Goal: Task Accomplishment & Management: Use online tool/utility

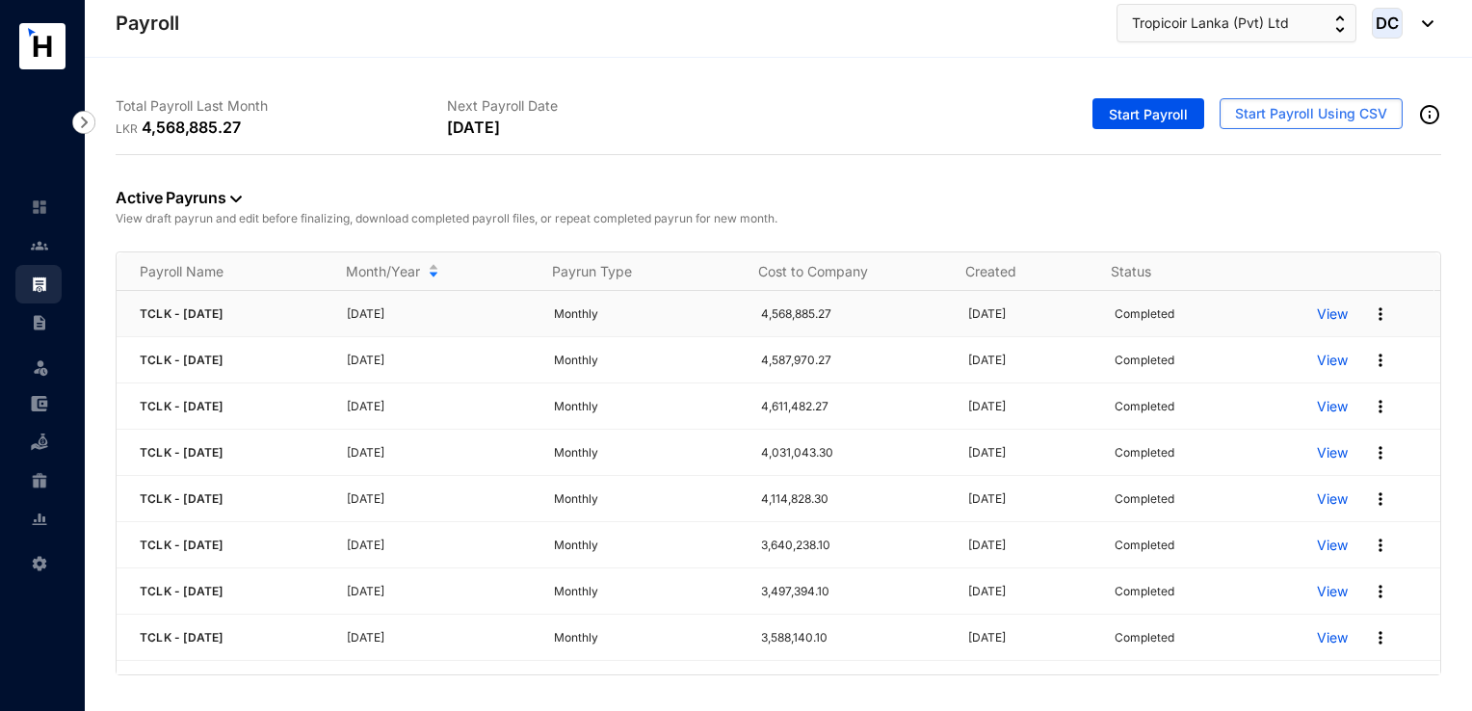
click at [1321, 310] on p "View" at bounding box center [1332, 313] width 31 height 19
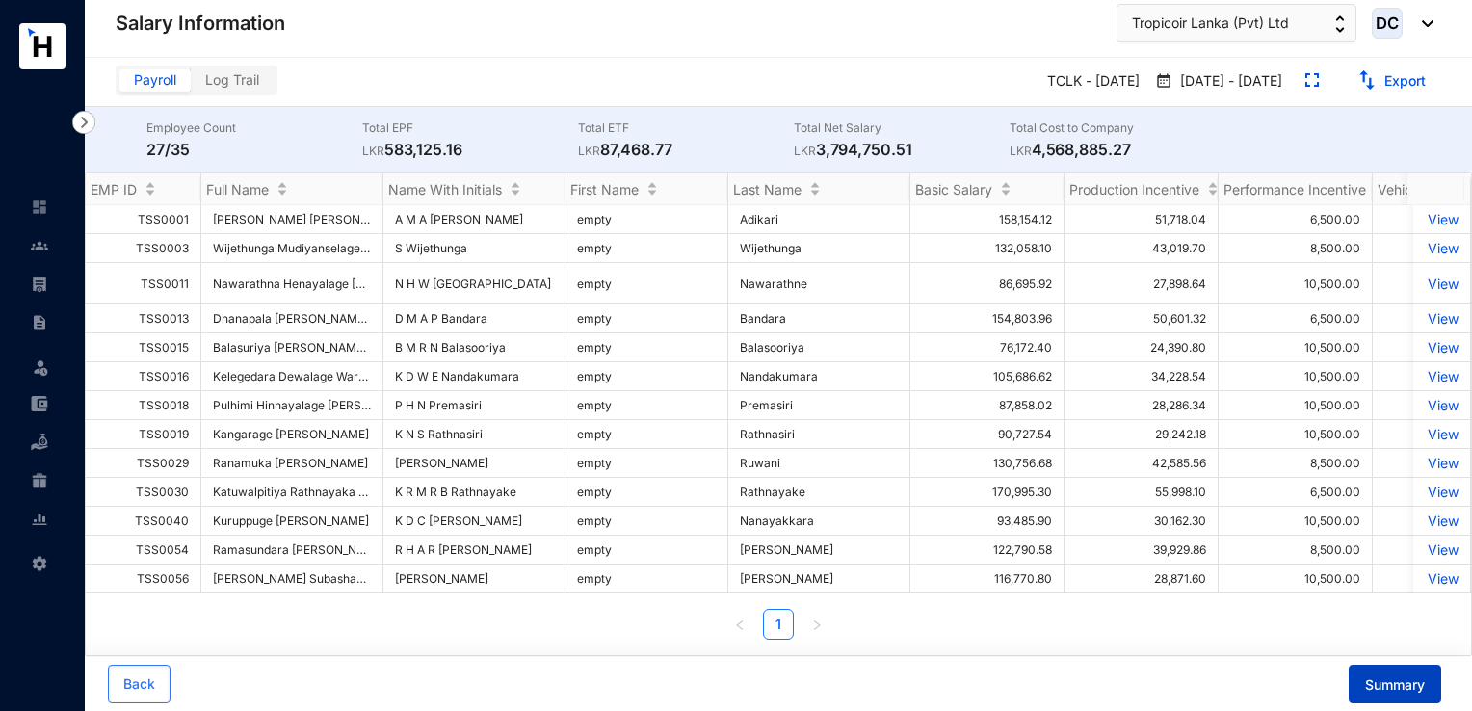
click at [1393, 681] on span "Summary" at bounding box center [1395, 684] width 60 height 19
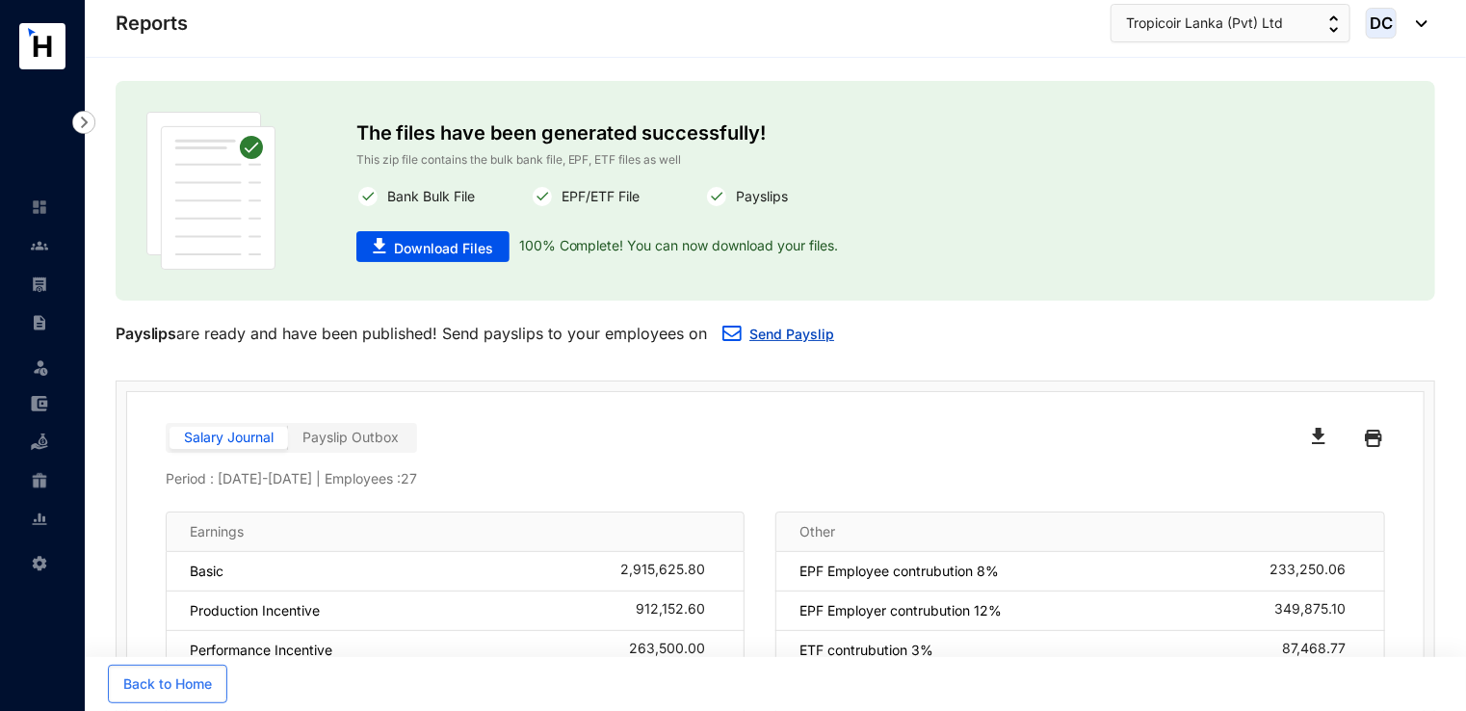
click at [782, 338] on link "Send Payslip" at bounding box center [791, 334] width 85 height 16
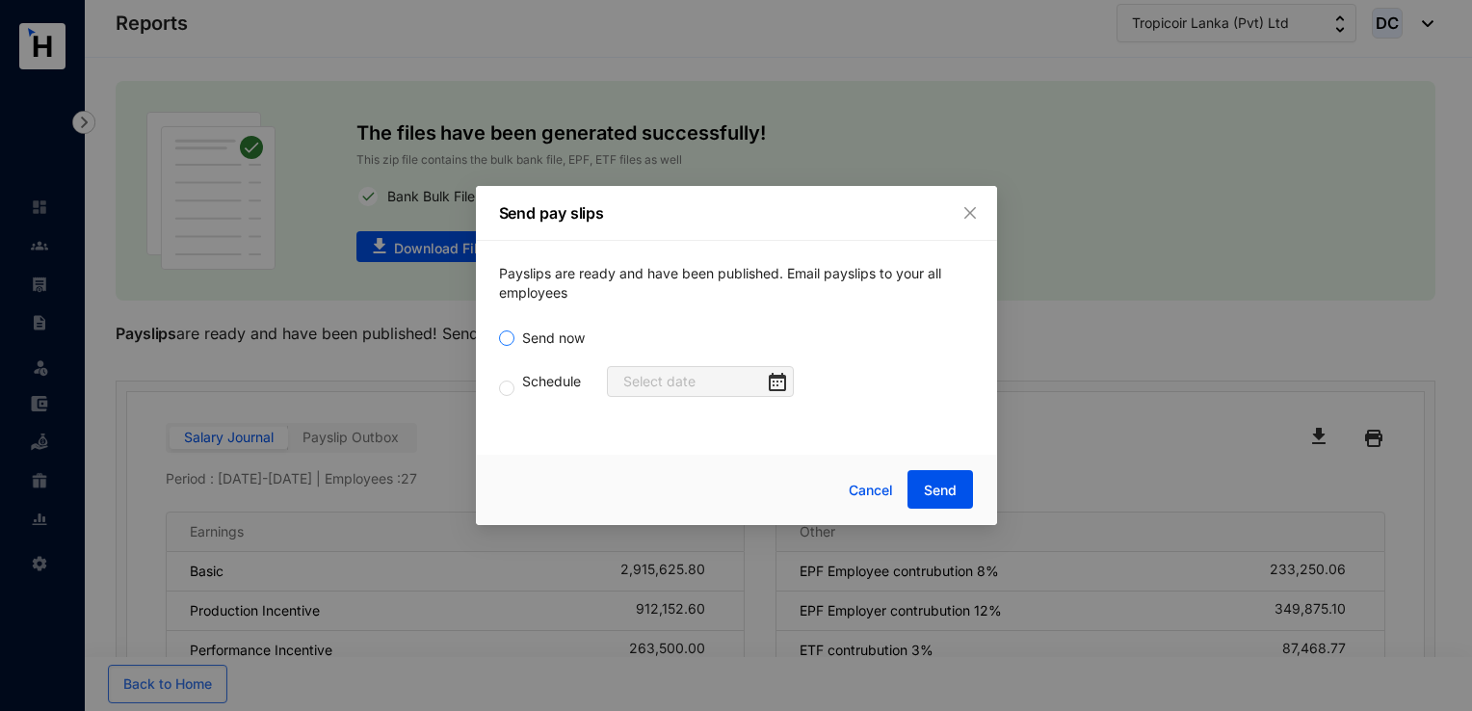
click at [543, 345] on span "Send now" at bounding box center [553, 338] width 78 height 21
click at [514, 345] on input "Send now" at bounding box center [506, 337] width 15 height 15
radio input "true"
click at [936, 483] on span "Send" at bounding box center [940, 490] width 33 height 19
